Goal: Transaction & Acquisition: Purchase product/service

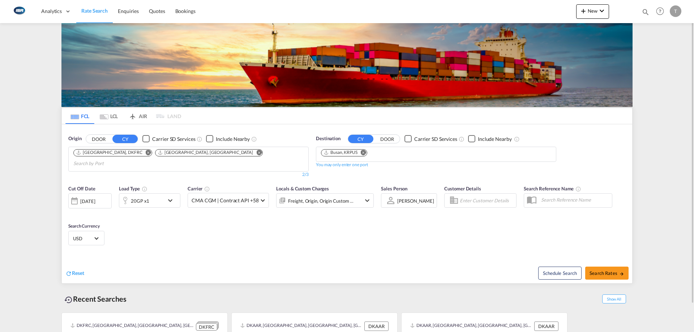
click at [149, 193] on div "20GP x1" at bounding box center [141, 200] width 45 height 14
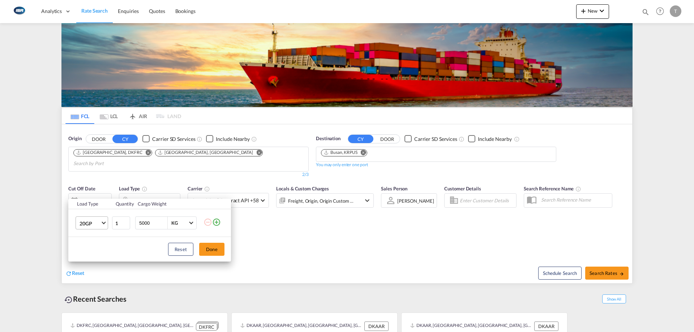
click at [98, 224] on span "20GP" at bounding box center [90, 223] width 21 height 7
click at [95, 254] on md-option "40HC" at bounding box center [98, 257] width 49 height 17
click at [210, 250] on button "Done" at bounding box center [211, 249] width 25 height 13
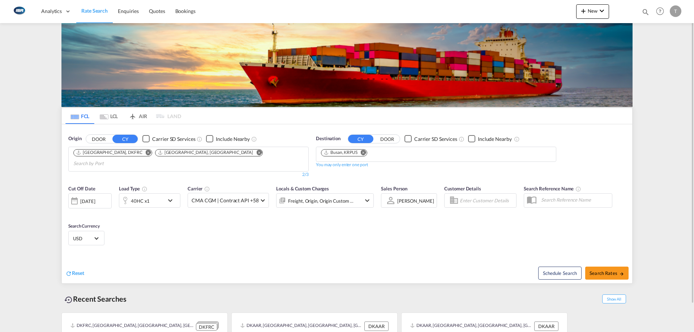
click at [367, 154] on button "Remove" at bounding box center [361, 153] width 11 height 7
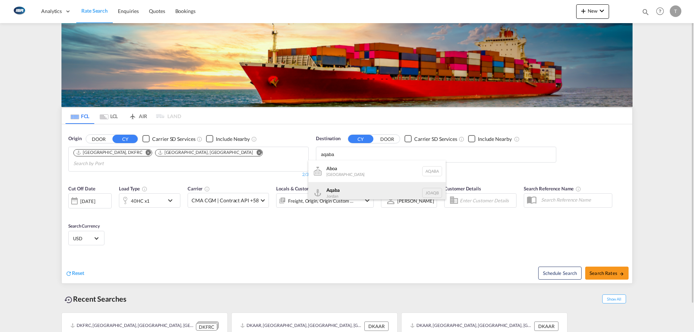
type input "aqaba"
click at [365, 189] on div "Aqaba Jordan JOAQB" at bounding box center [376, 193] width 137 height 22
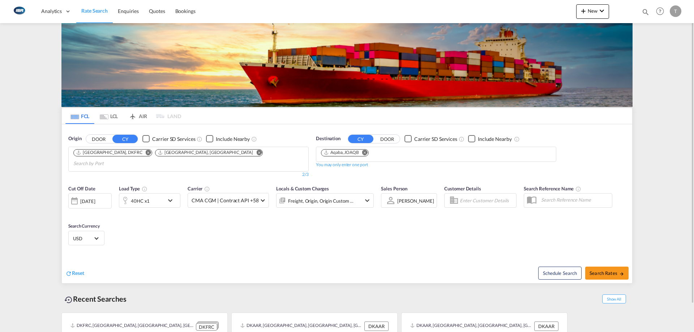
click at [295, 198] on div "Freight, Origin, Origin Custom +1" at bounding box center [314, 200] width 77 height 14
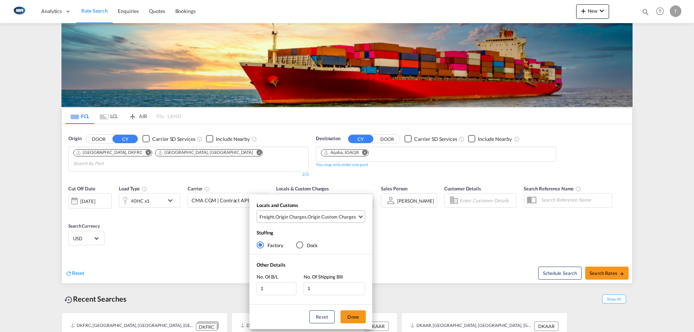
click at [310, 214] on div "Origin Custom Charges" at bounding box center [332, 217] width 48 height 7
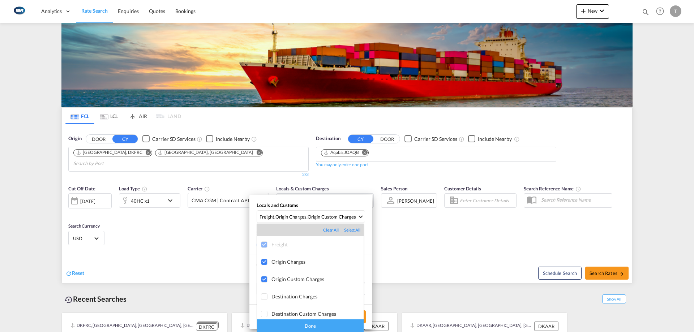
click at [331, 326] on div "Done" at bounding box center [310, 326] width 107 height 13
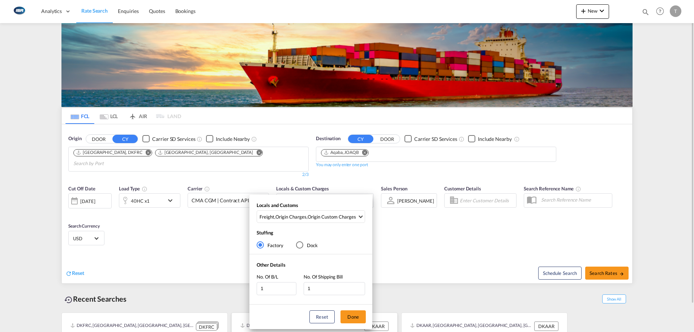
click at [355, 316] on button "Done" at bounding box center [352, 316] width 25 height 13
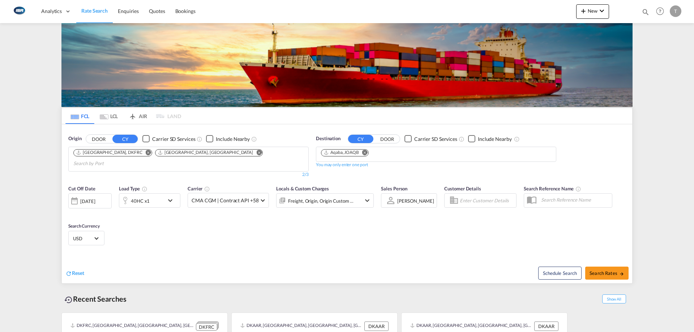
click at [142, 159] on input "Chips input." at bounding box center [107, 164] width 69 height 12
type input "[GEOGRAPHIC_DATA]"
click at [215, 164] on div "Aarhus [GEOGRAPHIC_DATA] DKAAR" at bounding box center [244, 171] width 137 height 22
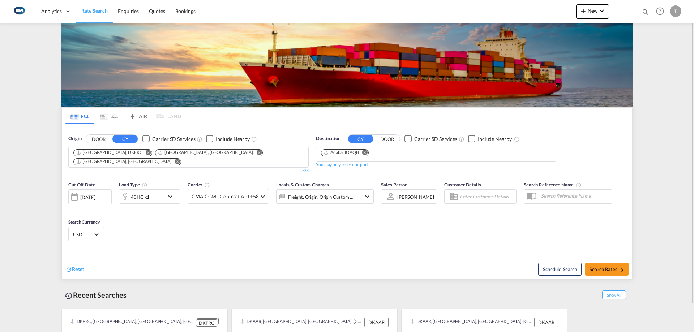
click at [597, 256] on div "Schedule Search Search Rates" at bounding box center [490, 266] width 283 height 28
click at [606, 266] on span "Search Rates" at bounding box center [606, 269] width 35 height 6
type input "DKFRC,DEHAM,[GEOGRAPHIC_DATA] to JOAQB / [DATE]"
